Goal: Task Accomplishment & Management: Manage account settings

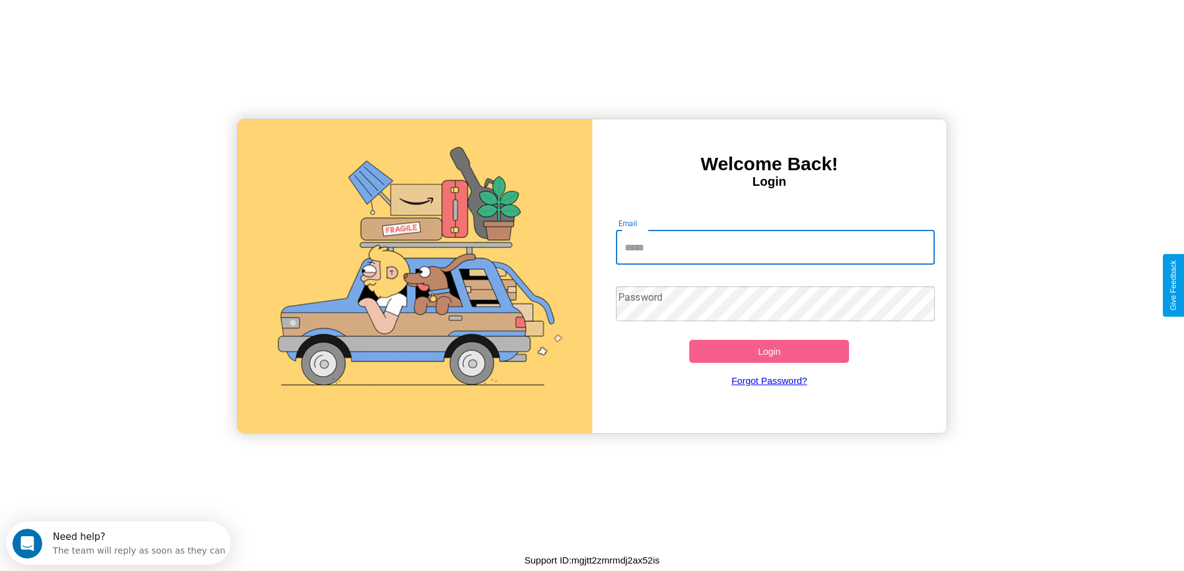
click at [775, 247] on input "Email" at bounding box center [775, 247] width 319 height 35
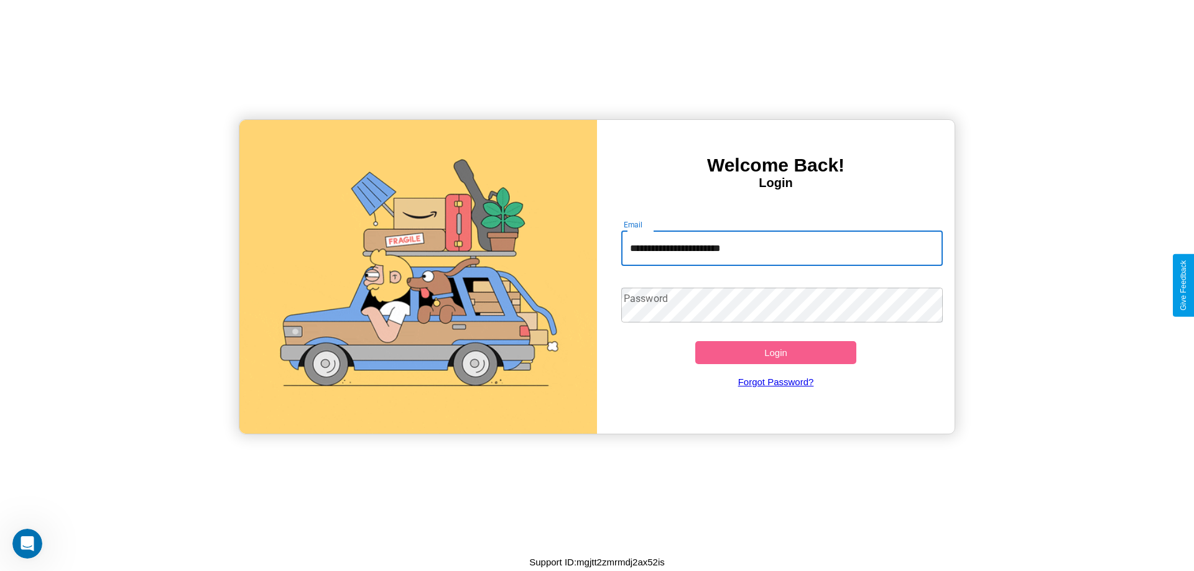
type input "**********"
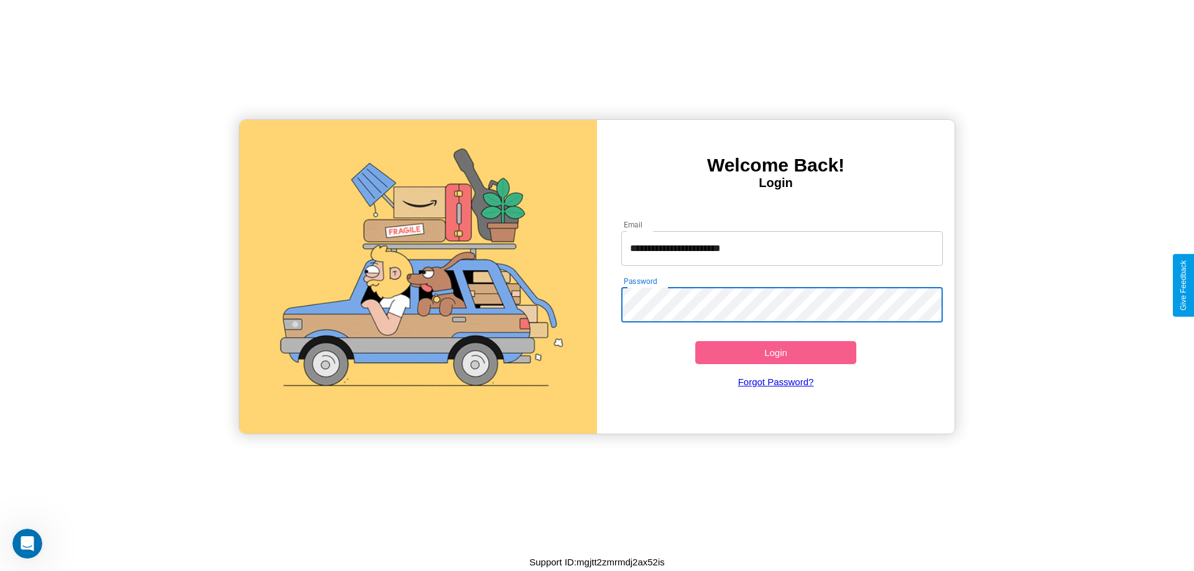
click at [775, 353] on button "Login" at bounding box center [775, 352] width 161 height 23
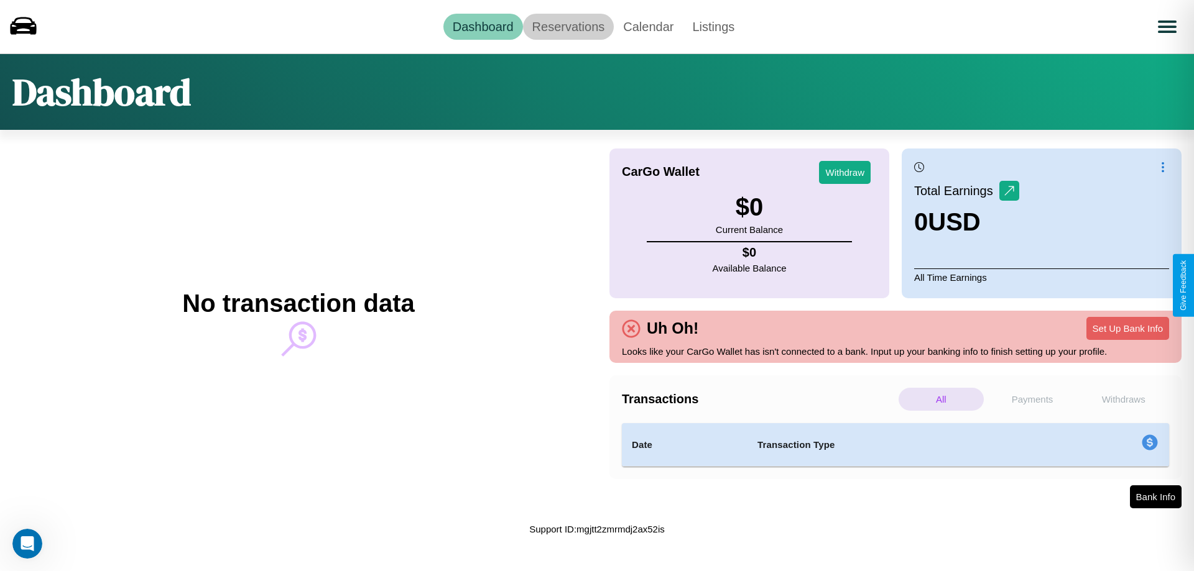
click at [568, 26] on link "Reservations" at bounding box center [568, 27] width 91 height 26
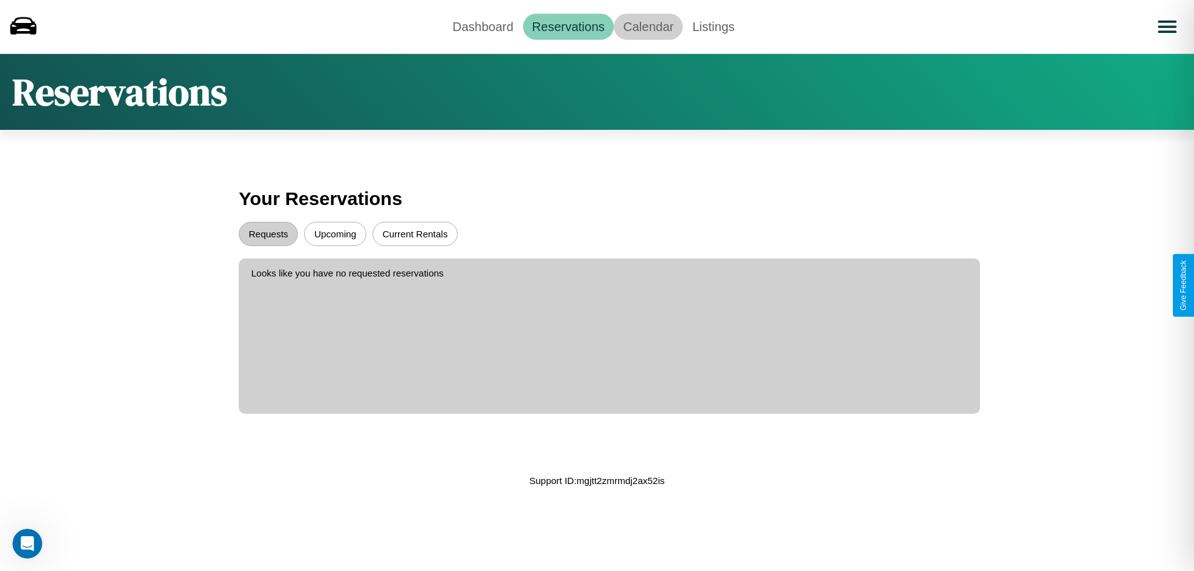
click at [648, 26] on link "Calendar" at bounding box center [648, 27] width 69 height 26
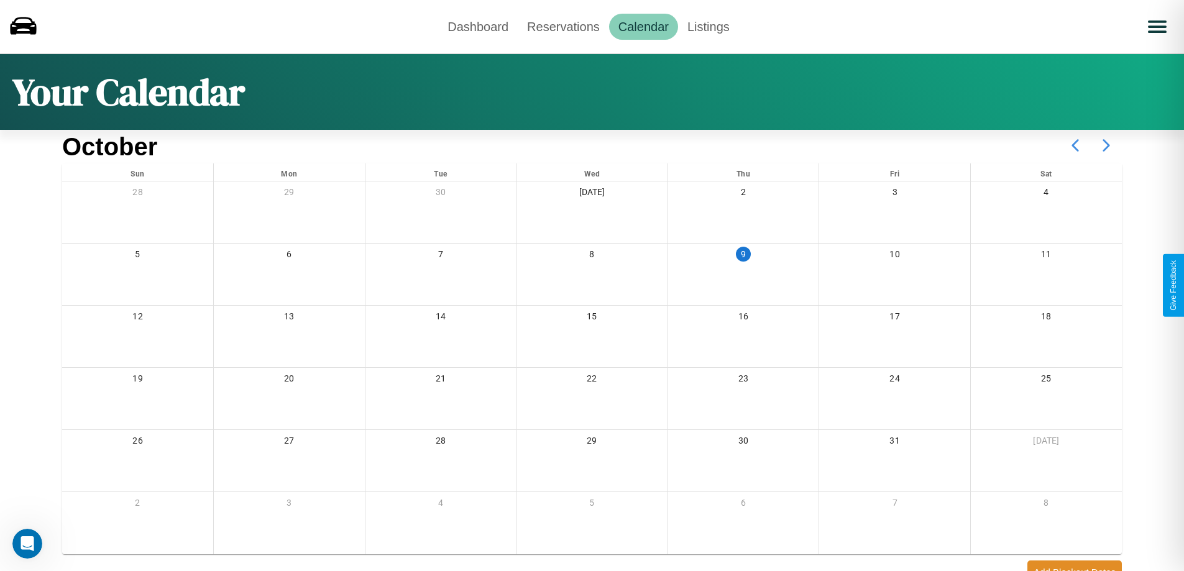
click at [1107, 145] on icon at bounding box center [1106, 145] width 31 height 31
